Goal: Task Accomplishment & Management: Use online tool/utility

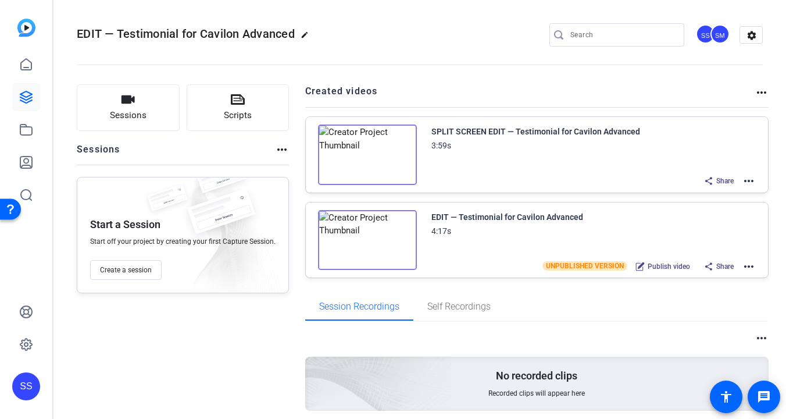
click at [28, 378] on div "SS" at bounding box center [26, 386] width 28 height 28
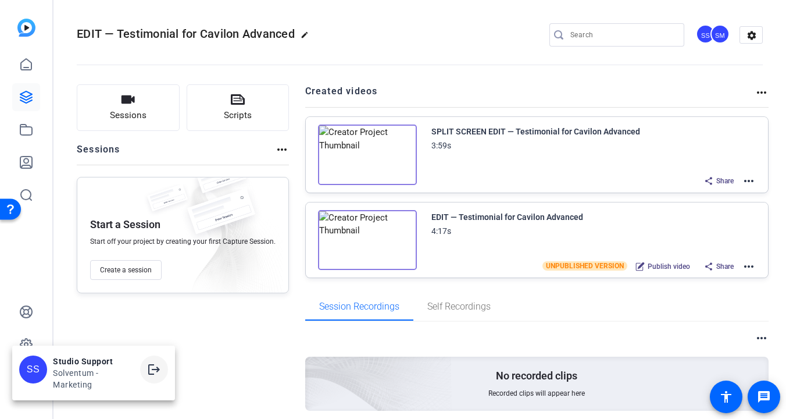
click at [159, 364] on mat-icon "logout" at bounding box center [154, 369] width 14 height 14
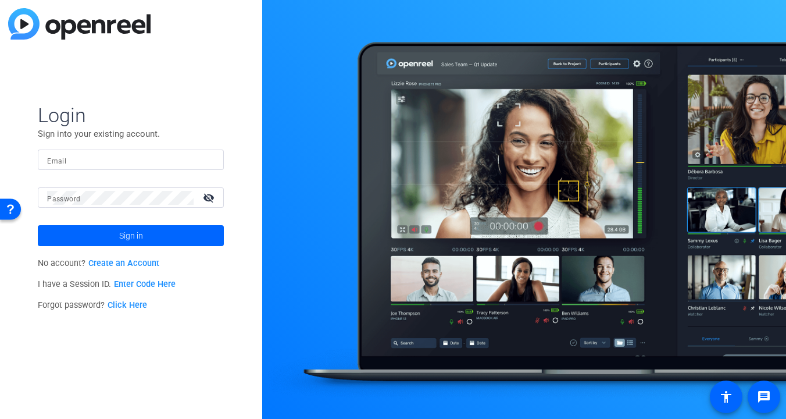
click at [141, 156] on input "Email" at bounding box center [130, 160] width 167 height 14
click at [187, 155] on input "Email" at bounding box center [130, 160] width 167 height 14
click at [209, 159] on div at bounding box center [208, 160] width 14 height 14
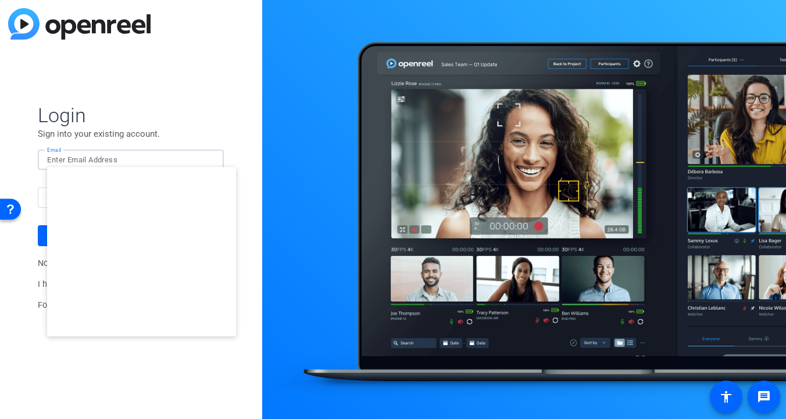
type input "smulligan@openreel.com"
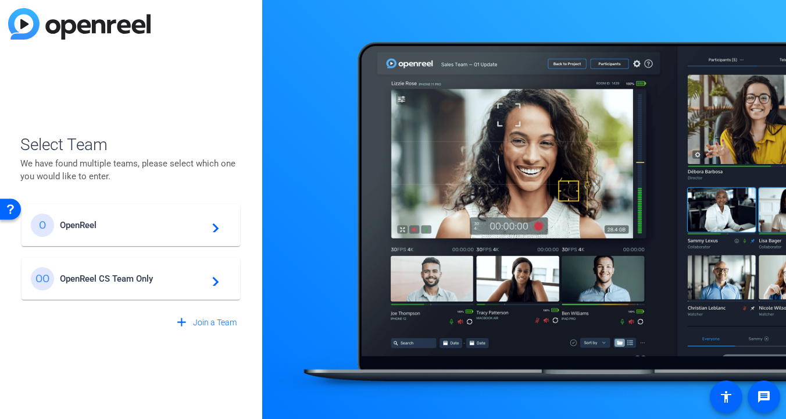
click at [120, 224] on span "OpenReel" at bounding box center [132, 225] width 145 height 10
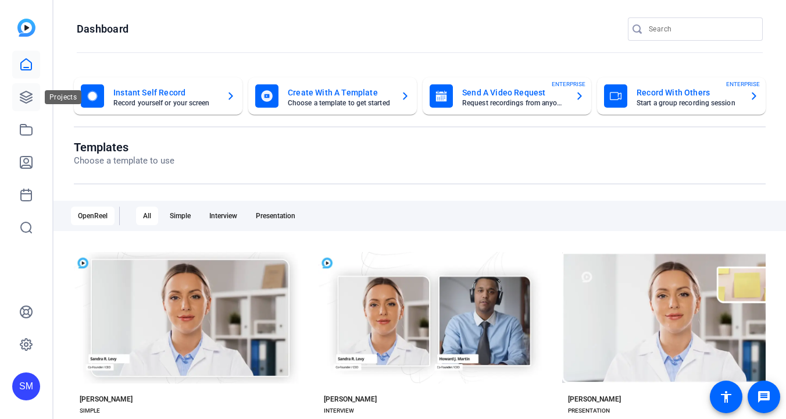
click at [17, 94] on link at bounding box center [26, 97] width 28 height 28
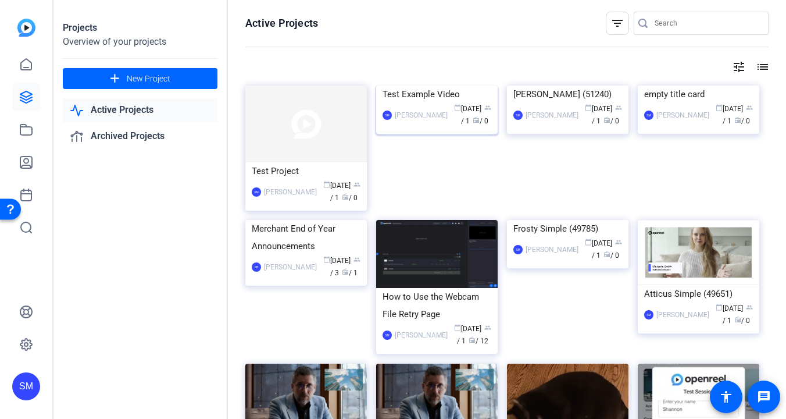
click at [422, 103] on div "Test Example Video" at bounding box center [437, 93] width 109 height 17
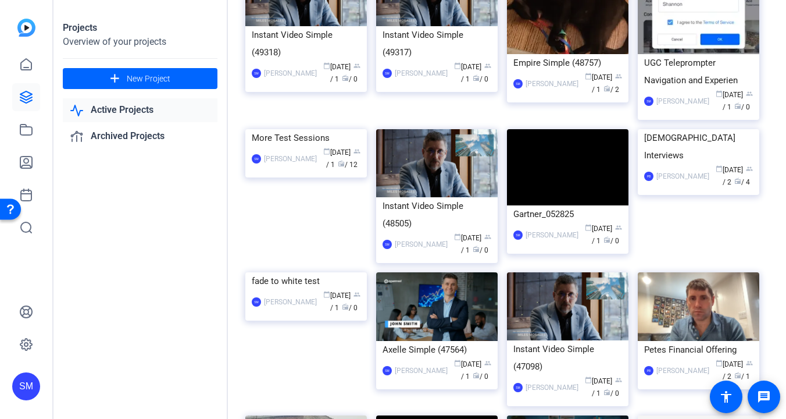
scroll to position [431, 0]
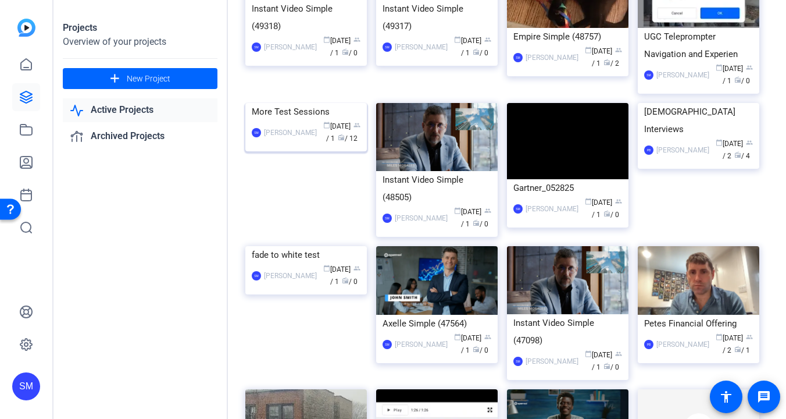
click at [329, 120] on div "More Test Sessions" at bounding box center [306, 111] width 109 height 17
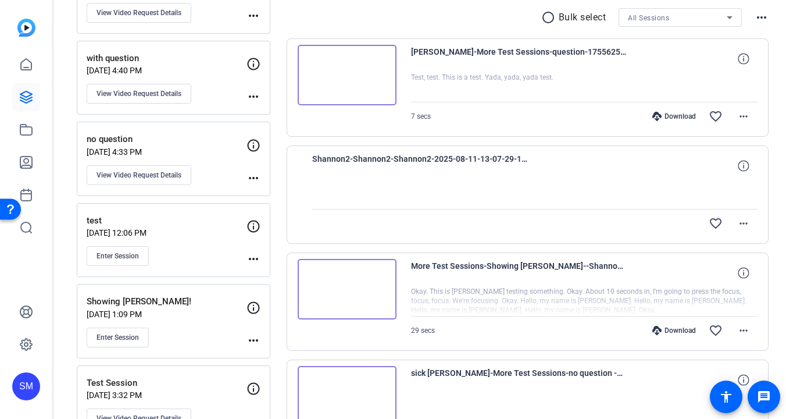
scroll to position [229, 0]
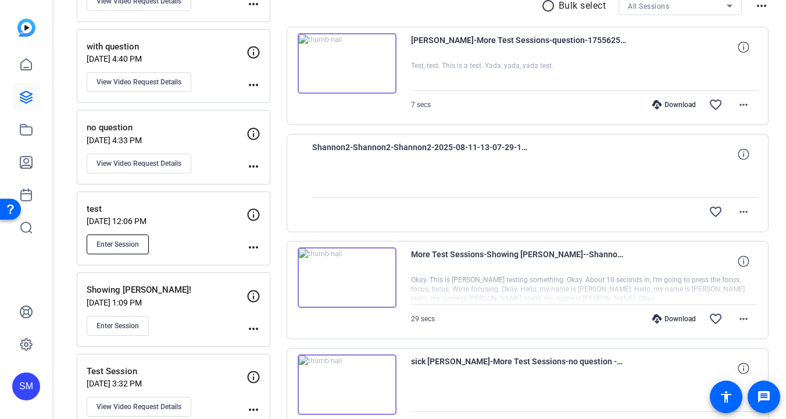
click at [119, 244] on span "Enter Session" at bounding box center [118, 244] width 42 height 9
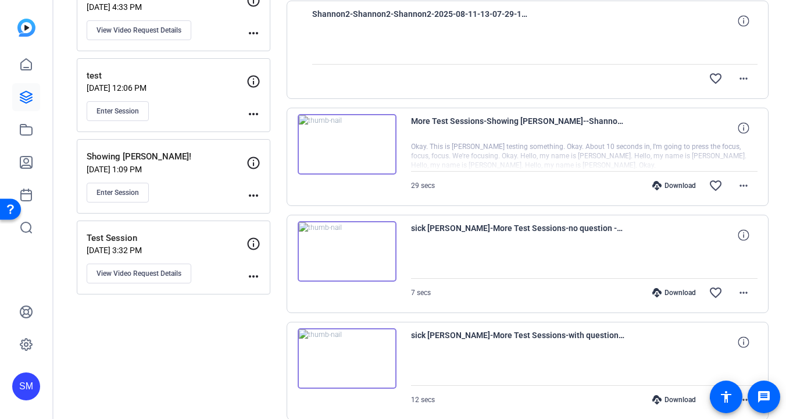
scroll to position [364, 0]
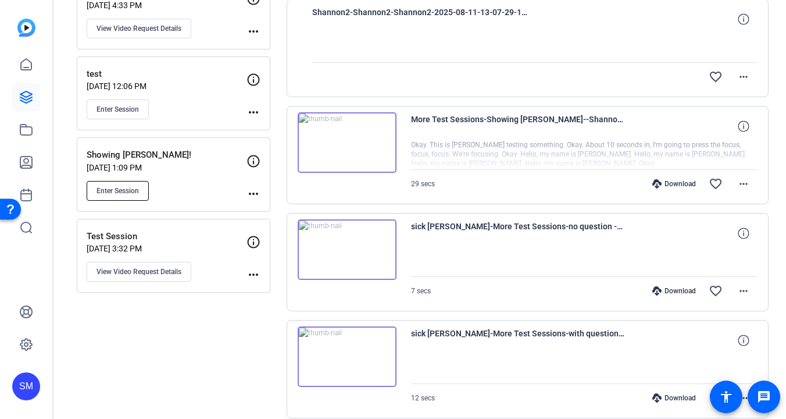
click at [130, 184] on button "Enter Session" at bounding box center [118, 191] width 62 height 20
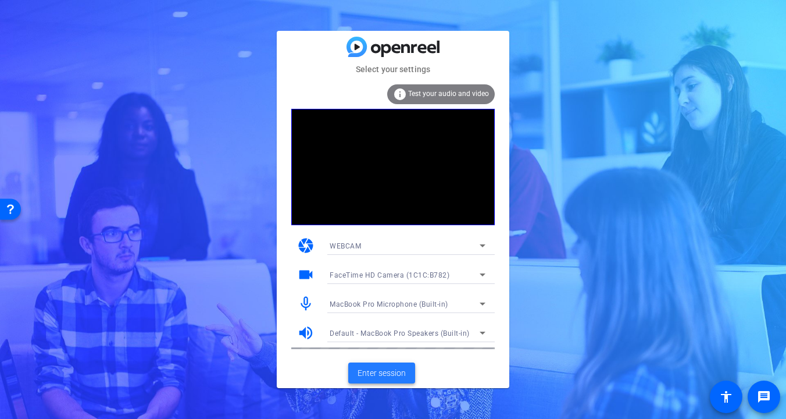
click at [381, 373] on span "Enter session" at bounding box center [382, 373] width 48 height 12
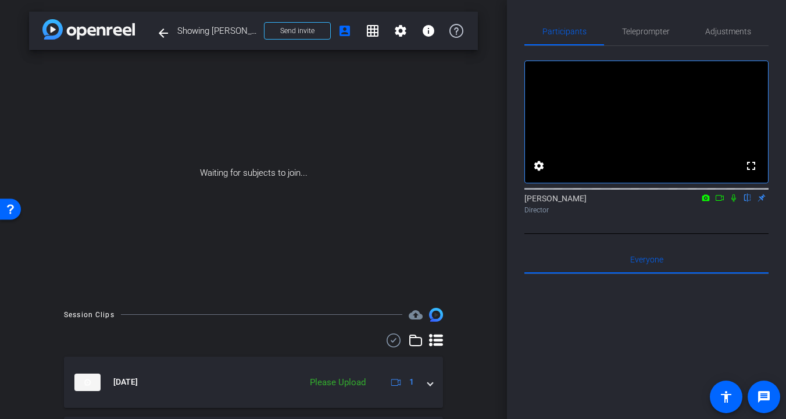
click at [736, 202] on icon at bounding box center [733, 198] width 9 height 8
